Goal: Task Accomplishment & Management: Use online tool/utility

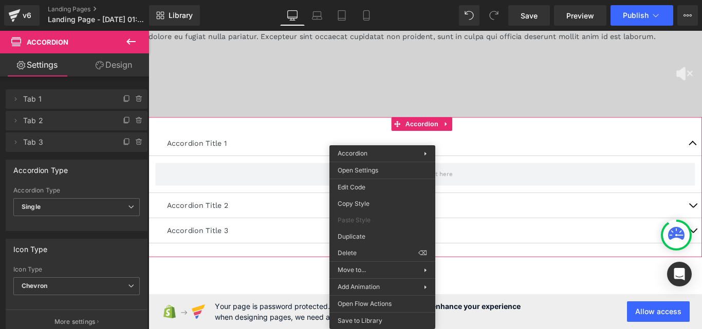
click at [127, 43] on icon at bounding box center [130, 42] width 9 height 6
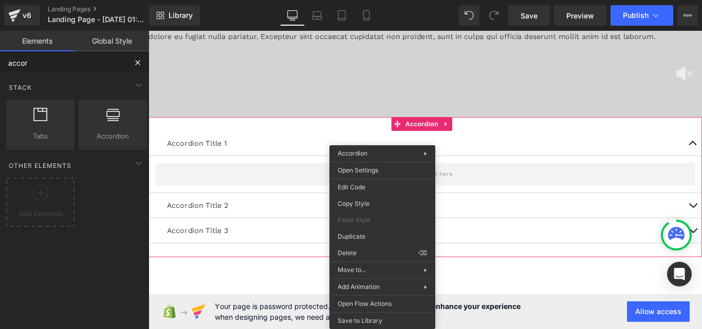
click at [84, 63] on input "accor" at bounding box center [63, 62] width 126 height 23
type input "pop"
click at [356, 14] on link "Mobile" at bounding box center [366, 15] width 25 height 21
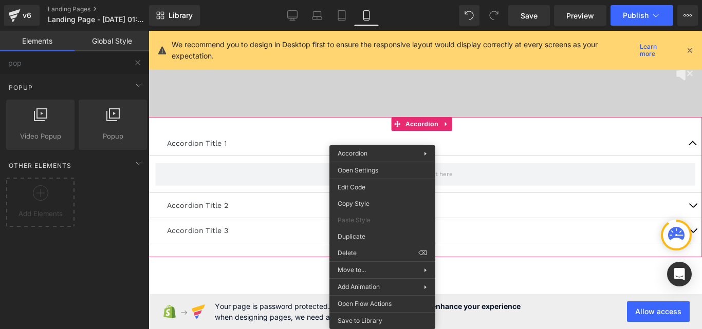
scroll to position [581, 0]
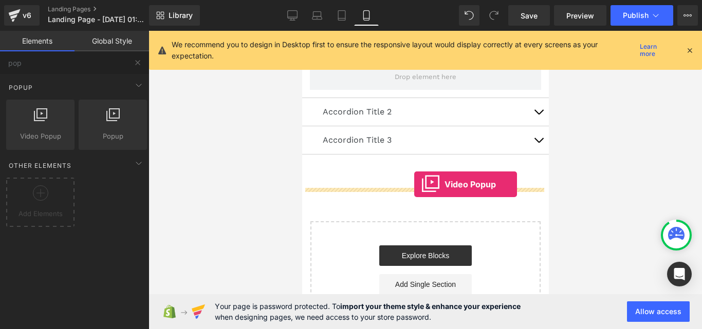
drag, startPoint x: 418, startPoint y: 158, endPoint x: 414, endPoint y: 185, distance: 27.1
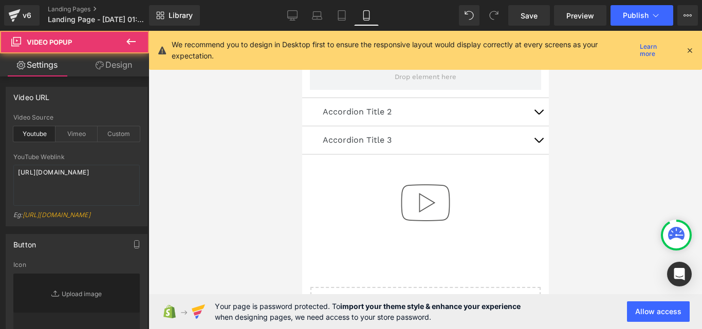
type input "//[DOMAIN_NAME][URL]"
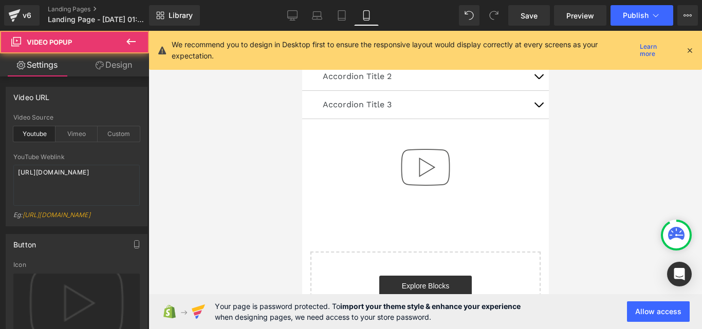
scroll to position [632, 0]
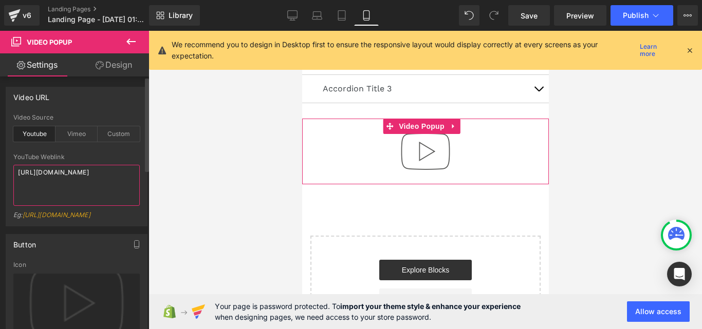
click at [84, 183] on textarea "[URL][DOMAIN_NAME]" at bounding box center [76, 185] width 126 height 41
click at [88, 135] on div "Vimeo" at bounding box center [77, 133] width 42 height 15
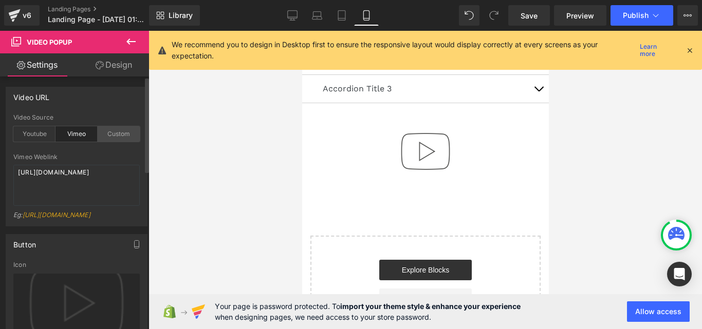
click at [102, 136] on div "Custom" at bounding box center [119, 133] width 42 height 15
click at [112, 161] on div "Custom Video Weblink [URL][DOMAIN_NAME] Eg: [URL][DOMAIN_NAME]" at bounding box center [76, 190] width 126 height 72
click at [110, 181] on textarea "[URL][DOMAIN_NAME]" at bounding box center [76, 185] width 126 height 41
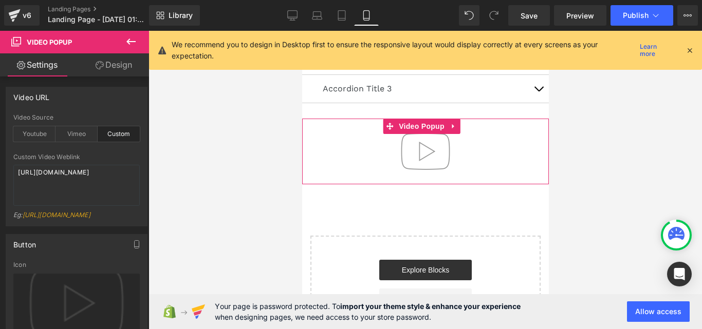
click at [422, 180] on img at bounding box center [425, 152] width 66 height 66
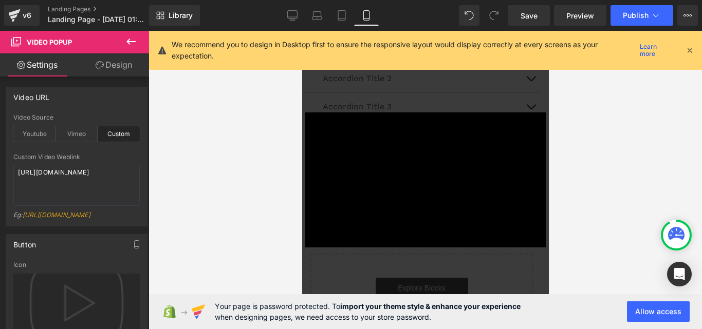
click at [463, 108] on div "× Loading..." at bounding box center [425, 180] width 247 height 299
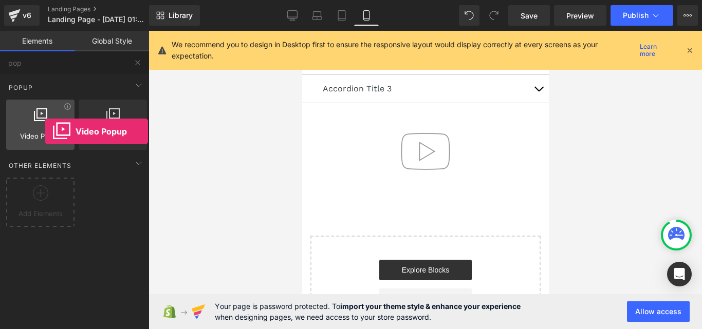
click at [45, 132] on span "Video Popup" at bounding box center [40, 136] width 62 height 11
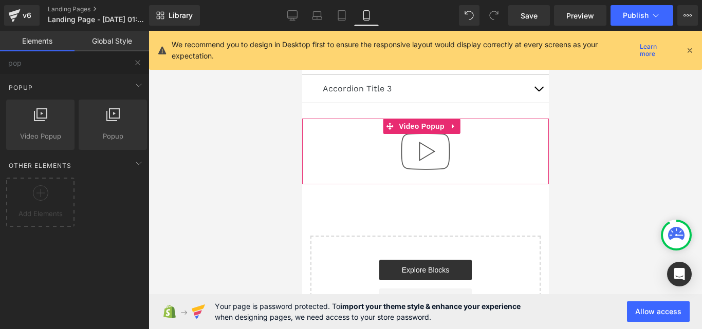
click at [486, 151] on div at bounding box center [425, 152] width 247 height 66
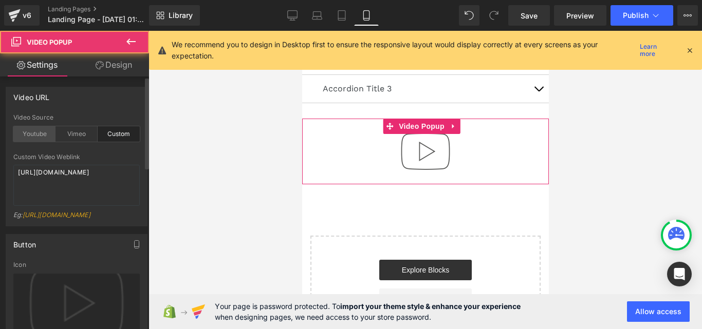
click at [38, 138] on div "Youtube" at bounding box center [34, 133] width 42 height 15
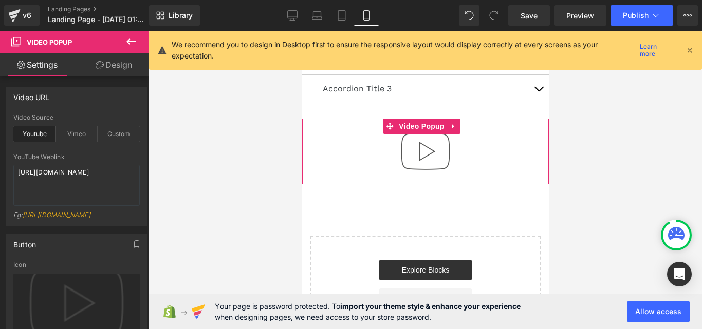
click at [106, 63] on link "Design" at bounding box center [114, 64] width 75 height 23
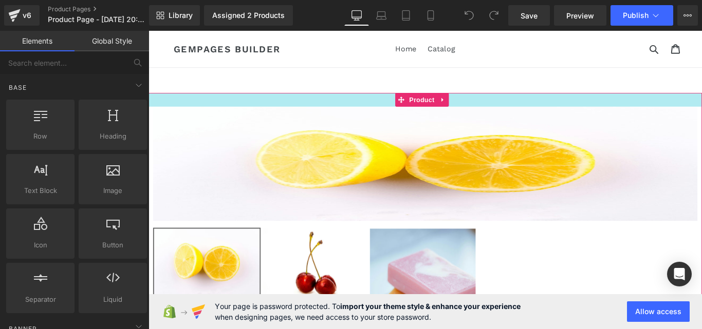
click at [699, 118] on img at bounding box center [460, 180] width 612 height 128
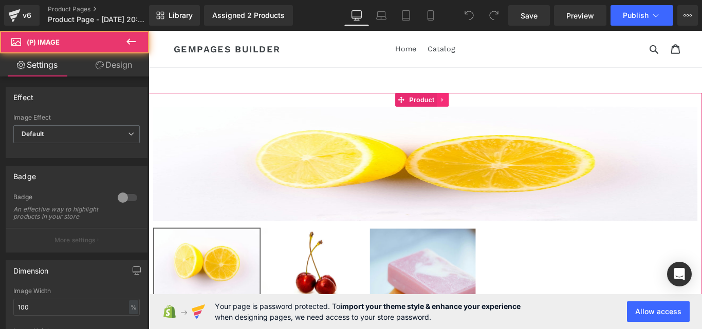
click at [474, 109] on link at bounding box center [478, 108] width 13 height 15
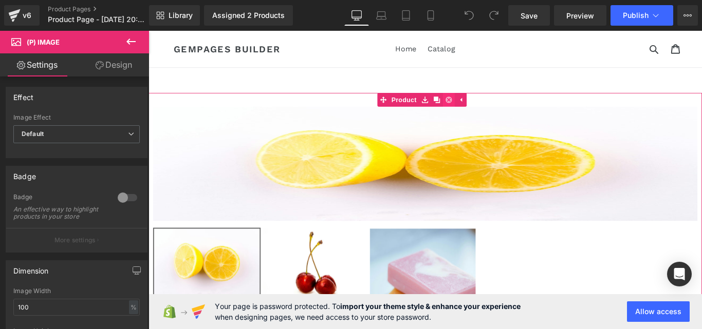
click at [487, 108] on icon at bounding box center [485, 108] width 7 height 7
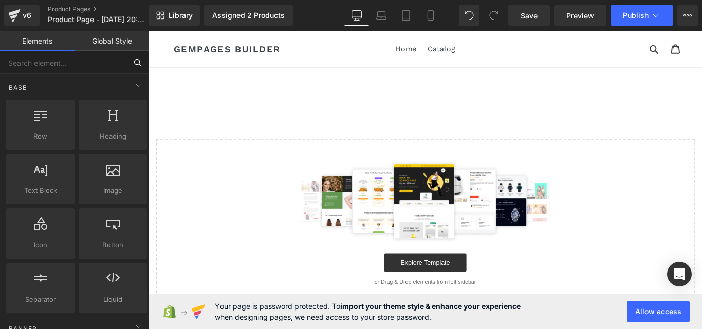
click at [86, 60] on input "text" at bounding box center [63, 62] width 126 height 23
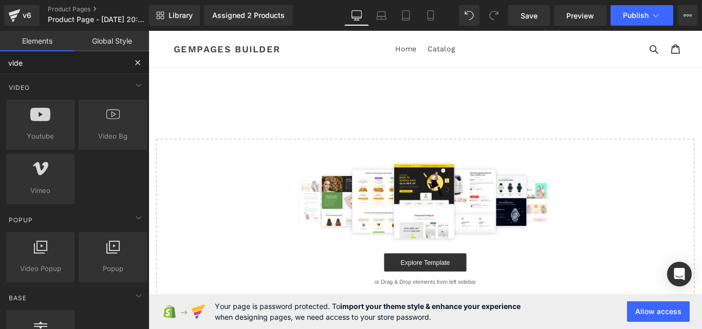
type input "video"
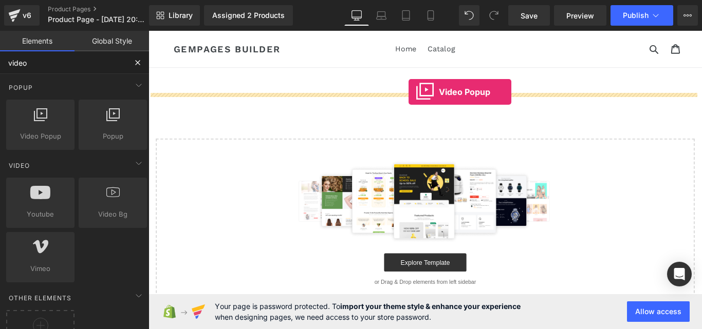
drag, startPoint x: 200, startPoint y: 158, endPoint x: 440, endPoint y: 100, distance: 247.6
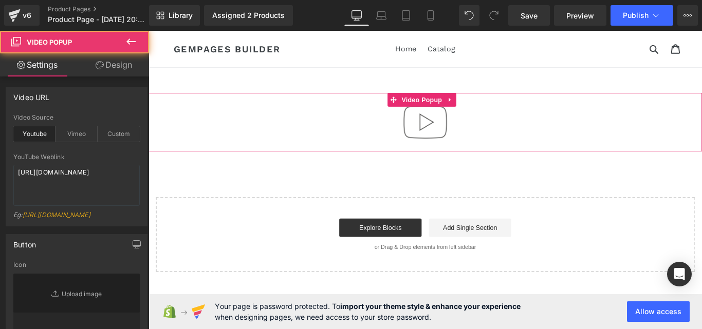
type input "//[DOMAIN_NAME][URL]"
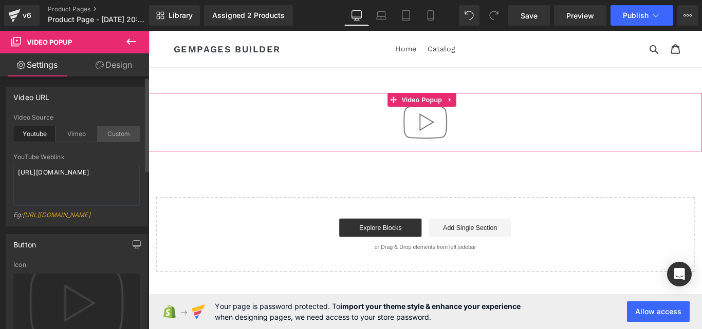
click at [100, 131] on div "Custom" at bounding box center [119, 133] width 42 height 15
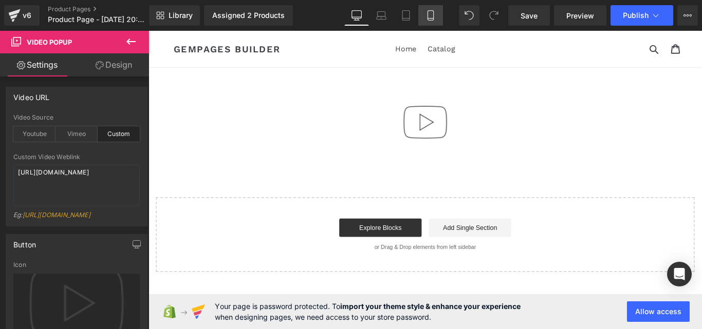
click at [424, 21] on link "Mobile" at bounding box center [430, 15] width 25 height 21
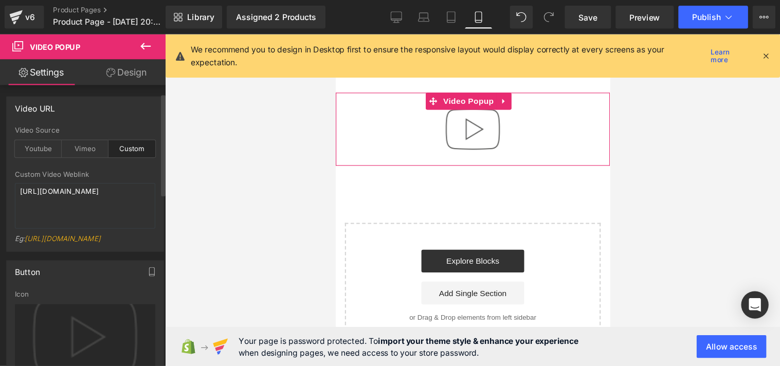
scroll to position [154, 0]
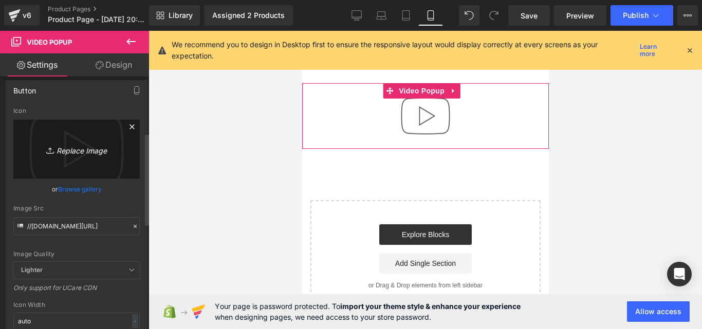
click at [74, 156] on icon "Replace Image" at bounding box center [76, 149] width 82 height 13
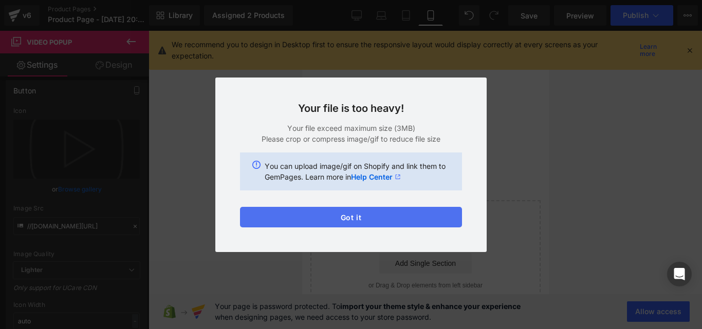
click at [367, 211] on button "Got it" at bounding box center [351, 217] width 222 height 21
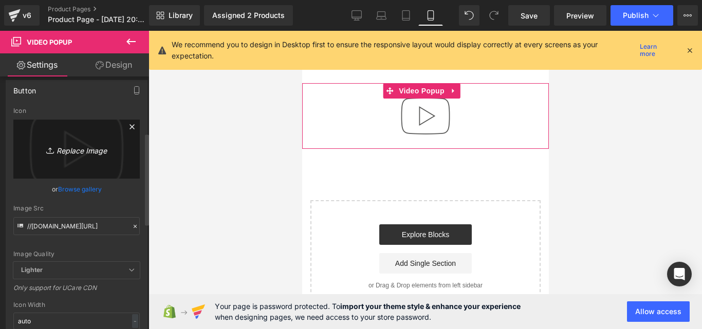
click at [75, 156] on icon "Replace Image" at bounding box center [76, 149] width 82 height 13
type input "C:\fakepath\Ignyte IGN-7 MONOCOLOR ECE 22.06 MAT.webp"
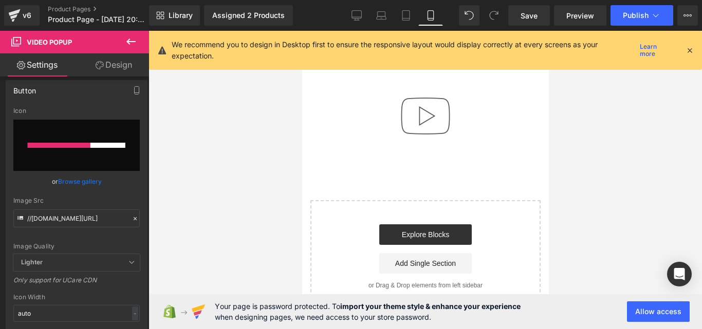
click at [691, 48] on icon at bounding box center [689, 50] width 9 height 9
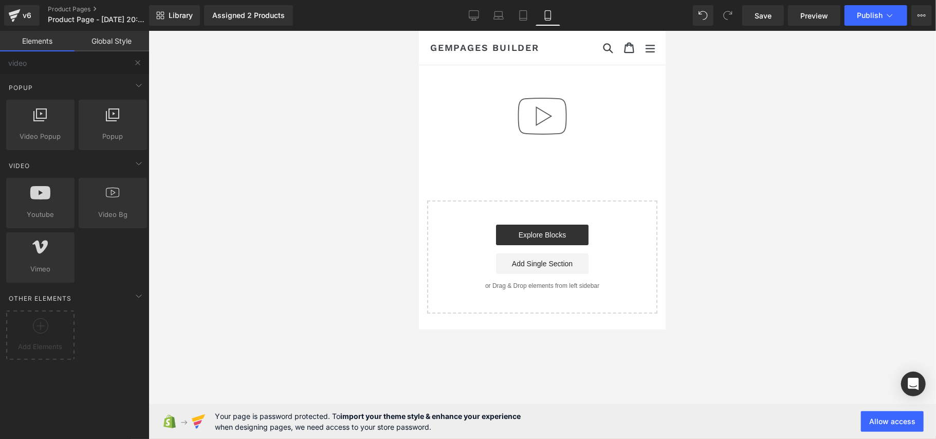
drag, startPoint x: 697, startPoint y: 0, endPoint x: 349, endPoint y: 179, distance: 391.0
click at [349, 179] on div at bounding box center [542, 235] width 787 height 408
click at [517, 149] on div at bounding box center [541, 147] width 247 height 3
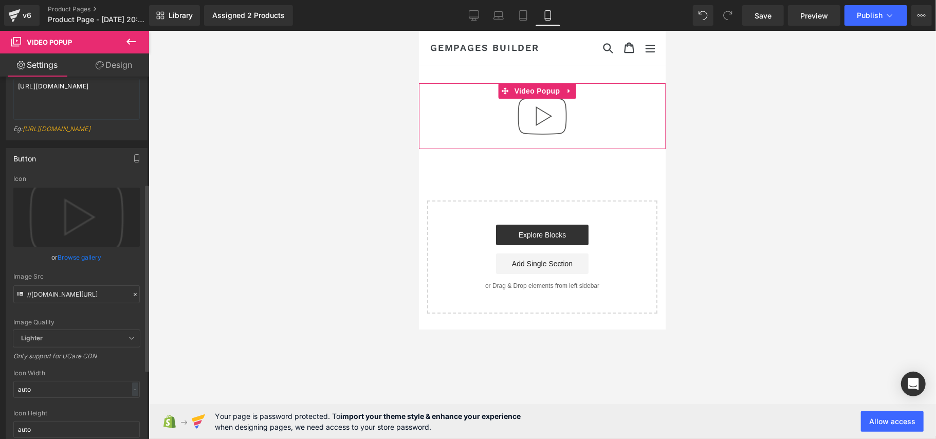
scroll to position [206, 0]
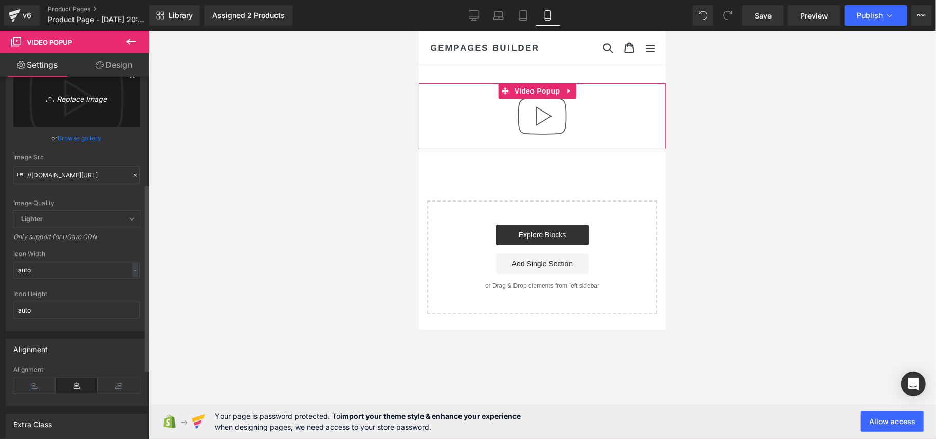
click at [81, 104] on icon "Replace Image" at bounding box center [76, 97] width 82 height 13
type input "C:\fakepath\Ignyte IGN-7 MONOCOLOR ECE 22.06 MAT.webp"
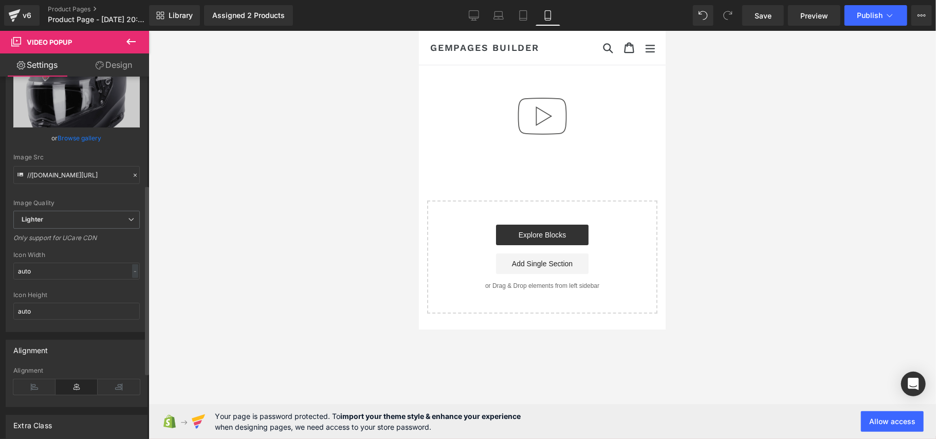
type input "https://ucarecdn.com/6b69e76d-cd05-4e72-86b1-5fdb41b66995/-/format/auto/-/previ…"
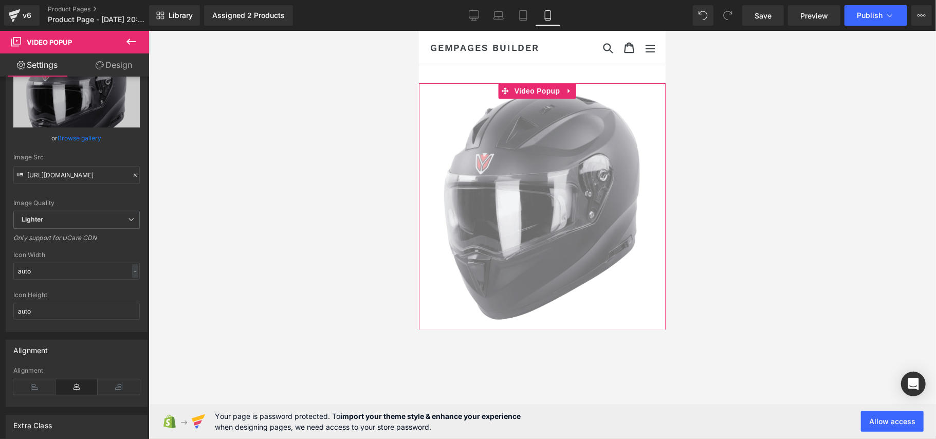
click at [566, 173] on img at bounding box center [541, 206] width 247 height 247
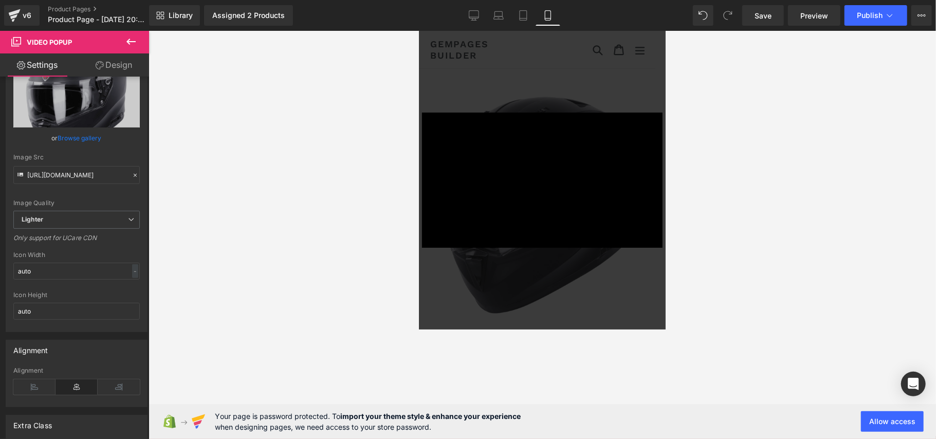
click at [630, 72] on div "× Loading..." at bounding box center [541, 179] width 247 height 299
